Goal: Task Accomplishment & Management: Use online tool/utility

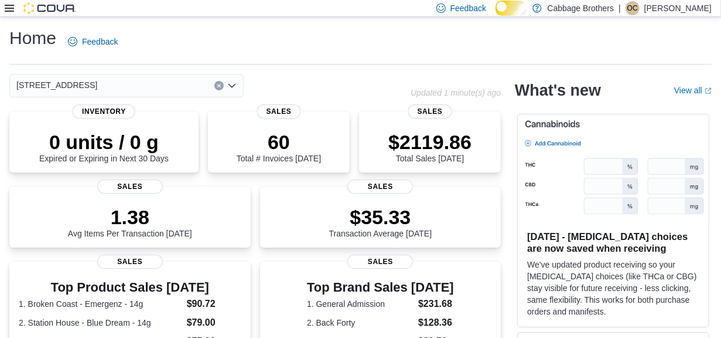
click at [8, 8] on icon at bounding box center [9, 8] width 9 height 7
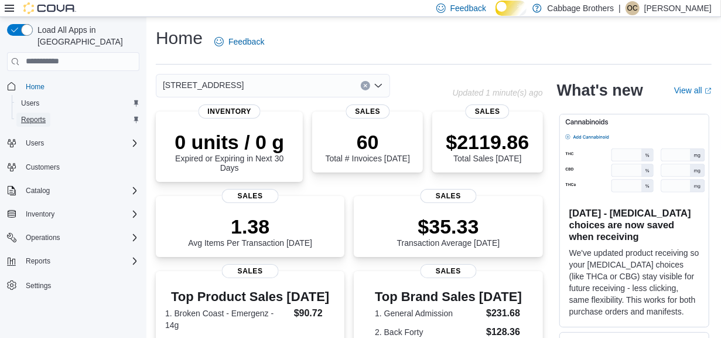
click at [43, 115] on span "Reports" at bounding box center [33, 119] width 25 height 9
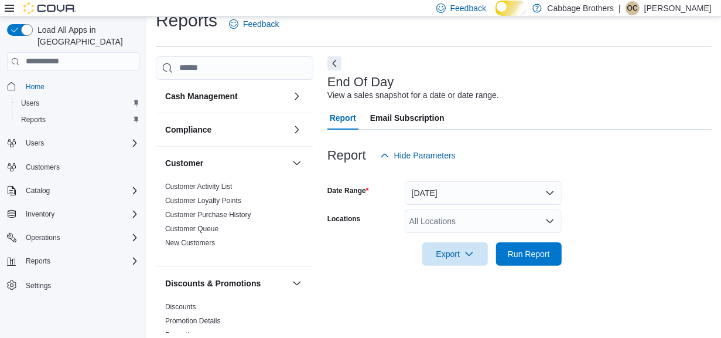
click at [9, 7] on icon at bounding box center [9, 8] width 9 height 9
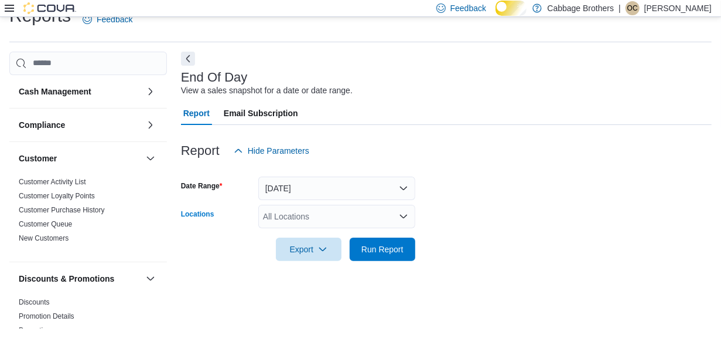
click at [401, 217] on icon "Open list of options" at bounding box center [403, 216] width 7 height 4
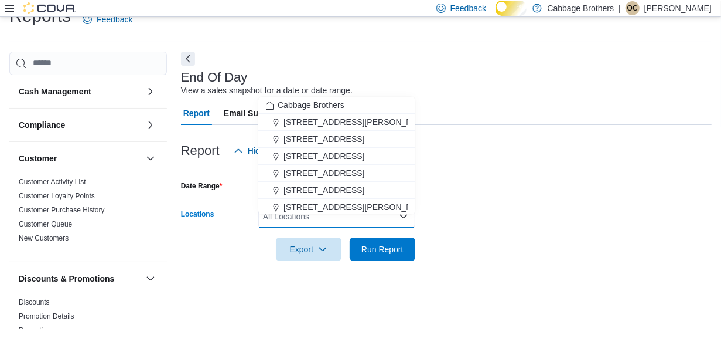
click at [332, 150] on span "483 Hwy #8" at bounding box center [324, 156] width 81 height 12
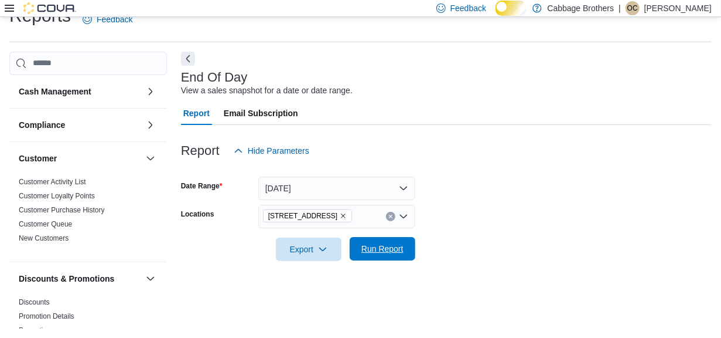
click at [374, 254] on span "Run Report" at bounding box center [383, 249] width 42 height 12
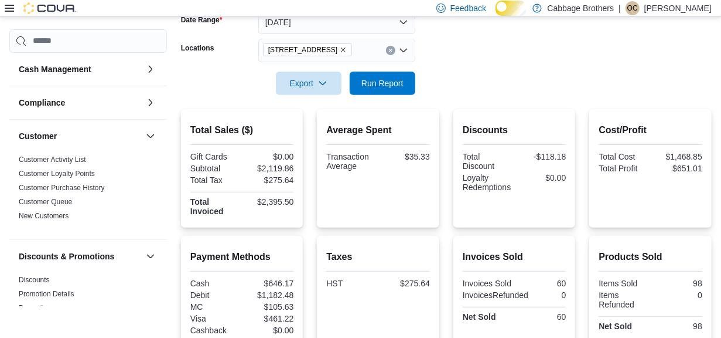
scroll to position [186, 0]
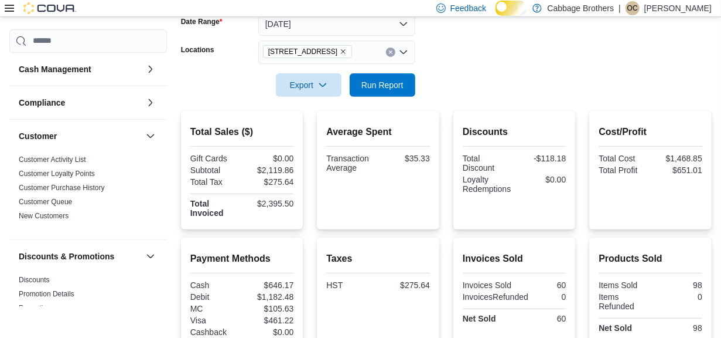
click at [340, 55] on icon "Remove 483 Hwy #8 from selection in this group" at bounding box center [343, 51] width 7 height 7
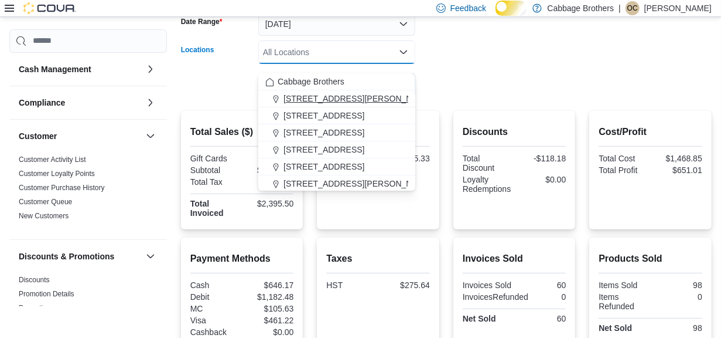
click at [312, 102] on span "192 Locke St S" at bounding box center [358, 99] width 149 height 12
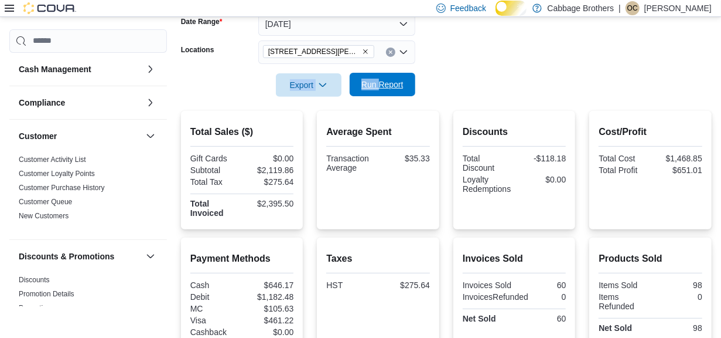
drag, startPoint x: 481, startPoint y: 66, endPoint x: 379, endPoint y: 90, distance: 104.1
click at [379, 90] on form "Date Range Today Locations 192 Locke St S Export Run Report" at bounding box center [446, 47] width 531 height 98
click at [379, 90] on span "Run Report" at bounding box center [383, 85] width 42 height 12
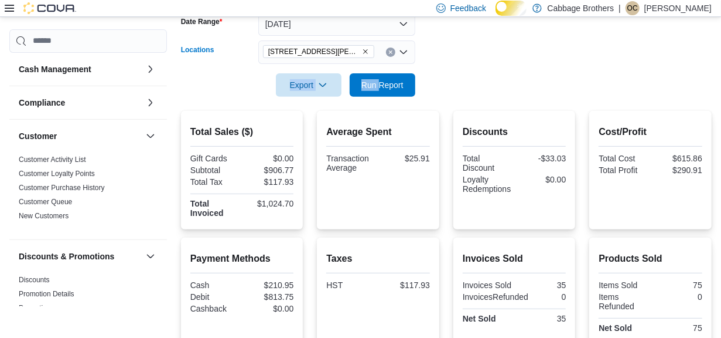
click at [362, 55] on icon "Remove 192 Locke St S from selection in this group" at bounding box center [365, 51] width 7 height 7
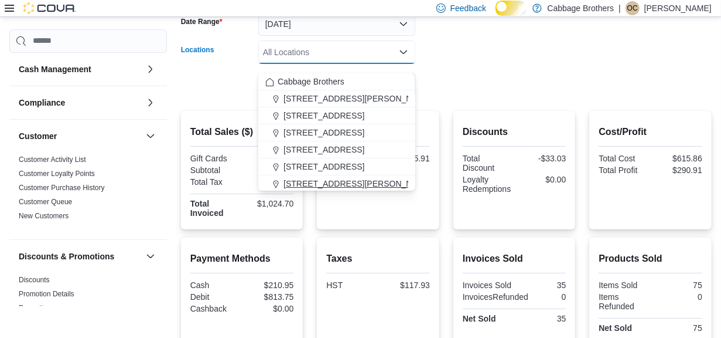
click at [311, 179] on span "830 Upper James Street" at bounding box center [358, 184] width 149 height 12
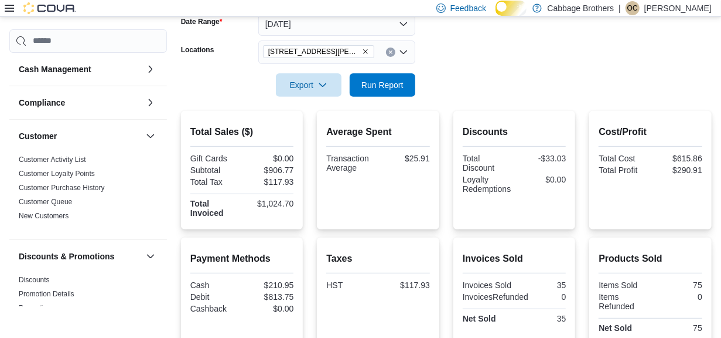
click at [482, 73] on div at bounding box center [446, 68] width 531 height 9
click at [374, 90] on span "Run Report" at bounding box center [383, 85] width 42 height 12
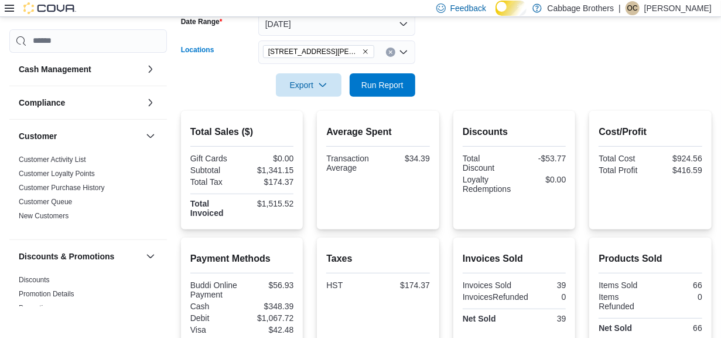
click at [363, 55] on icon "Remove 830 Upper James Street from selection in this group" at bounding box center [365, 51] width 7 height 7
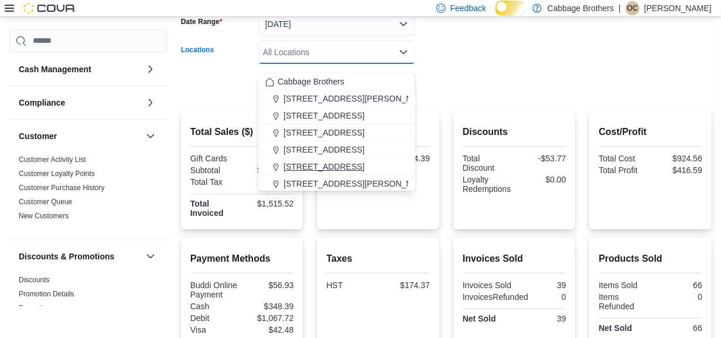
click at [338, 168] on span "57 Cootes Drive" at bounding box center [324, 167] width 81 height 12
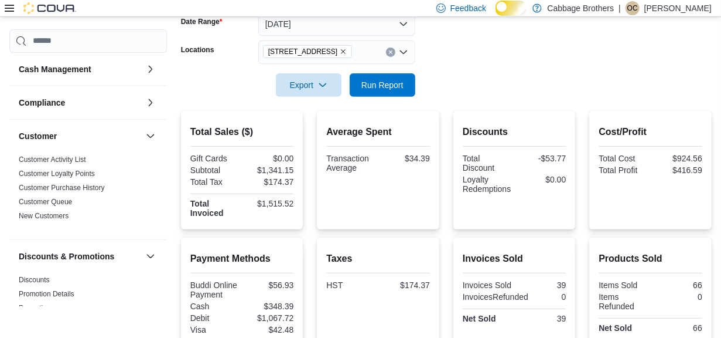
click at [520, 70] on form "Date Range Today Locations 57 Cootes Drive Export Run Report" at bounding box center [446, 47] width 531 height 98
click at [376, 88] on span "Run Report" at bounding box center [383, 85] width 42 height 12
click at [342, 54] on icon "Remove 57 Cootes Drive from selection in this group" at bounding box center [344, 51] width 5 height 5
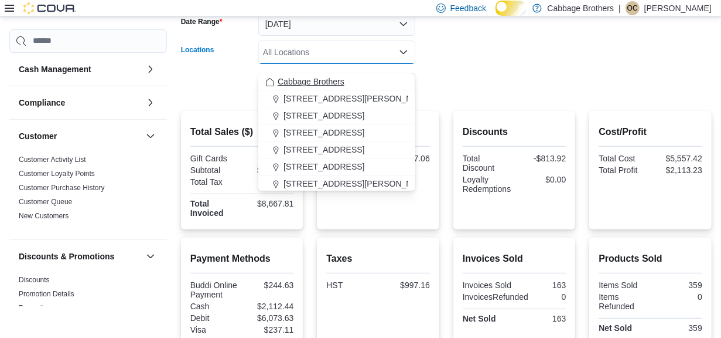
click at [331, 79] on span "Cabbage Brothers" at bounding box center [311, 82] width 67 height 12
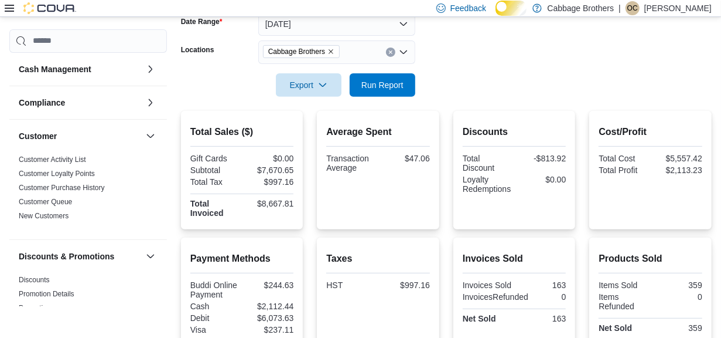
click at [516, 60] on form "Date Range Today Locations Cabbage Brothers Export Run Report" at bounding box center [446, 47] width 531 height 98
click at [394, 87] on span "Run Report" at bounding box center [383, 85] width 42 height 12
